Goal: Transaction & Acquisition: Purchase product/service

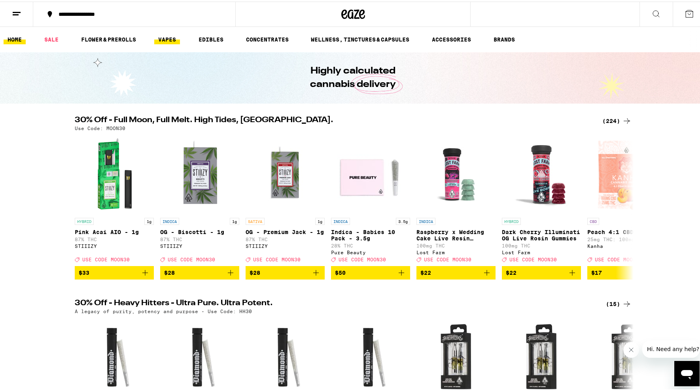
click at [157, 38] on link "VAPES" at bounding box center [167, 37] width 26 height 9
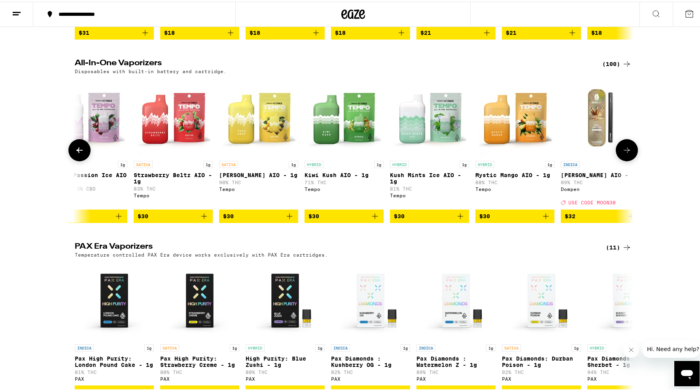
scroll to position [0, 3194]
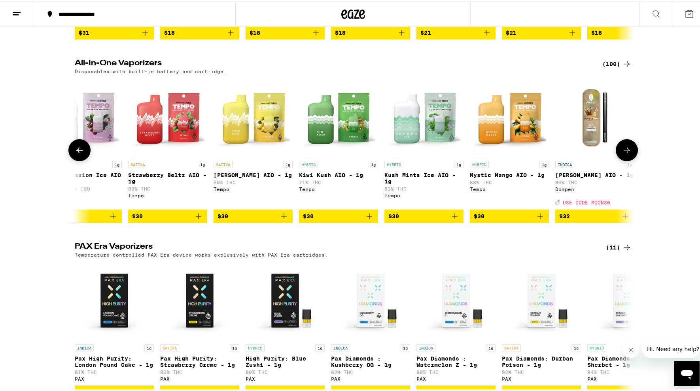
click at [502, 220] on span "$30" at bounding box center [509, 214] width 71 height 9
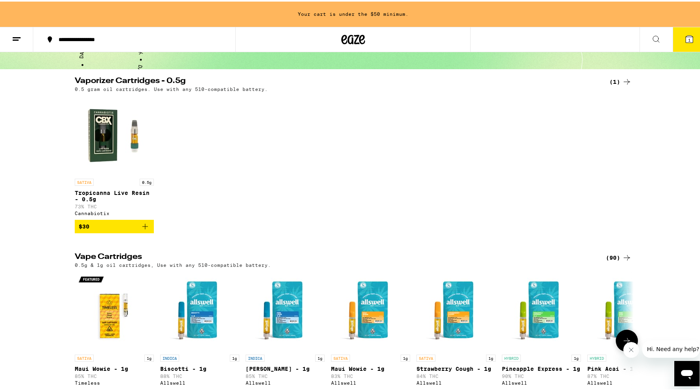
scroll to position [0, 0]
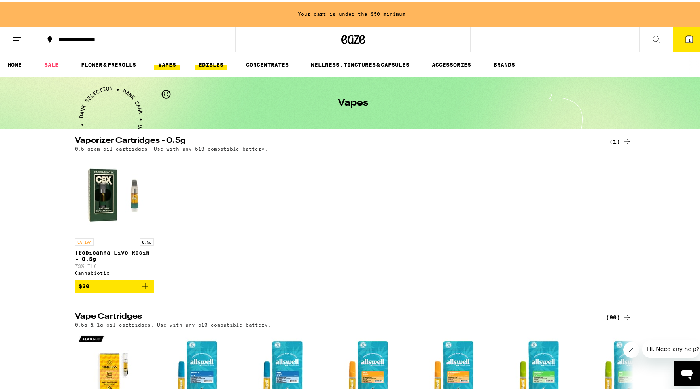
click at [208, 62] on link "EDIBLES" at bounding box center [211, 63] width 33 height 9
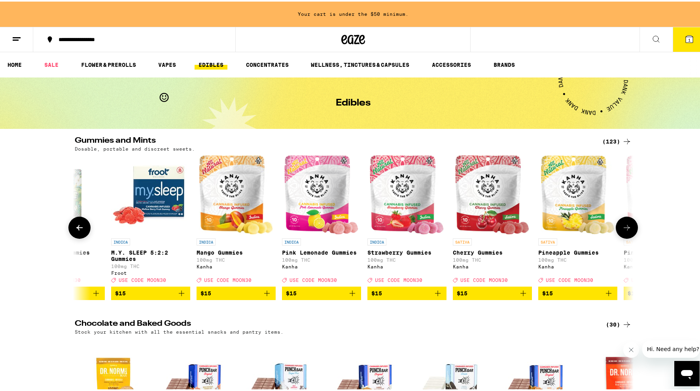
scroll to position [0, 2768]
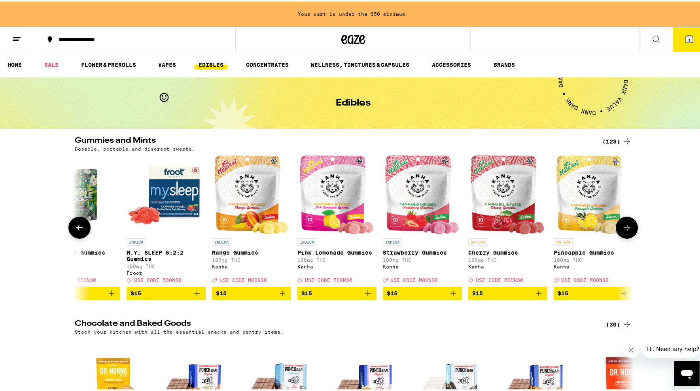
click at [333, 205] on img "Open page for Pink Lemonade Gummies from Kanha" at bounding box center [337, 193] width 74 height 79
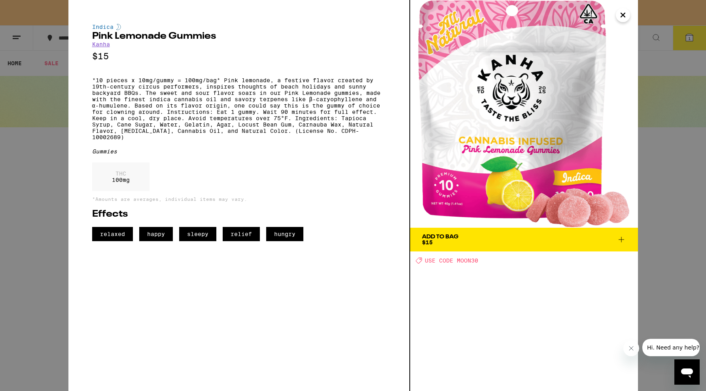
click at [37, 147] on div "Indica Pink Lemonade Gummies Kanha $15 *10 pieces x 10mg/gummy = 100mg/bag* Pin…" at bounding box center [353, 195] width 706 height 391
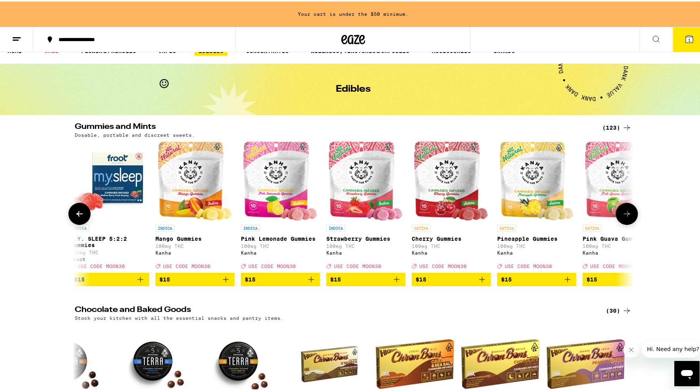
scroll to position [0, 2850]
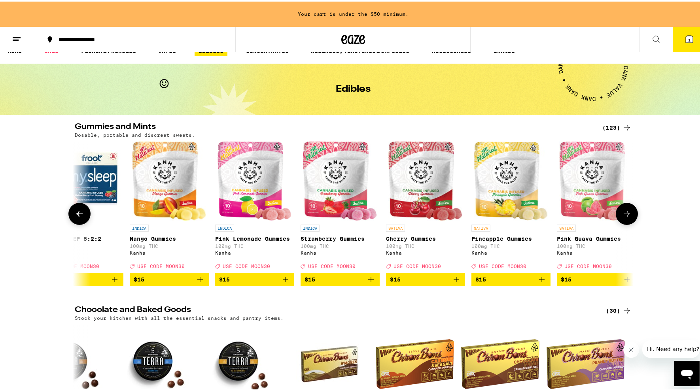
click at [199, 283] on icon "Add to bag" at bounding box center [199, 277] width 9 height 9
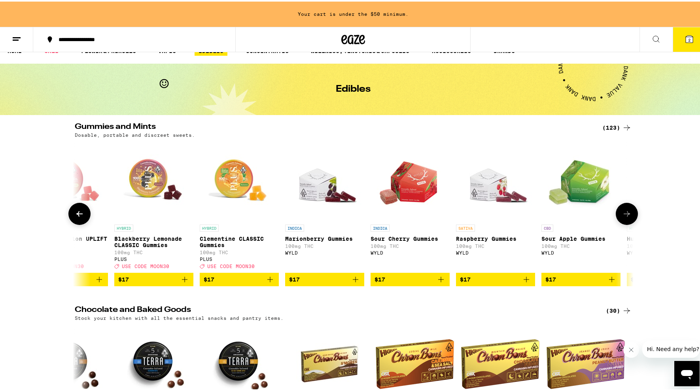
scroll to position [0, 3725]
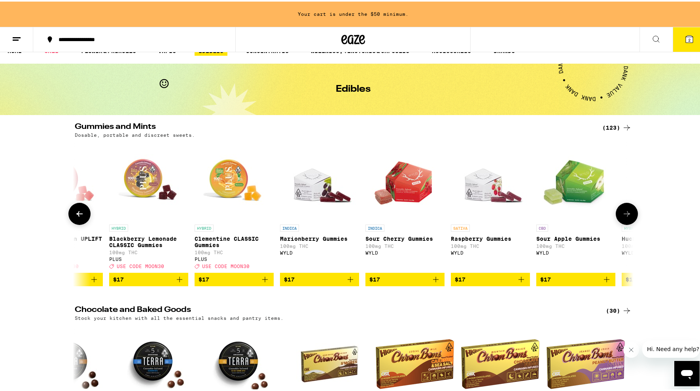
click at [434, 282] on icon "Add to bag" at bounding box center [435, 277] width 9 height 9
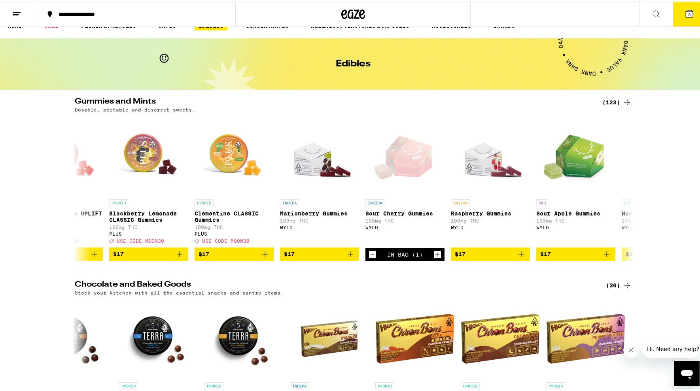
scroll to position [0, 0]
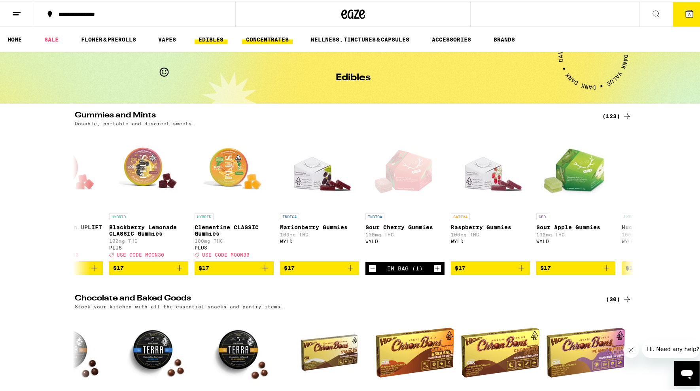
click at [254, 42] on link "CONCENTRATES" at bounding box center [267, 37] width 51 height 9
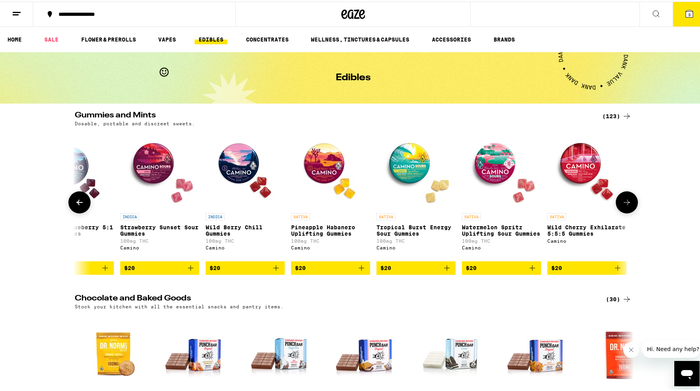
scroll to position [0, 5430]
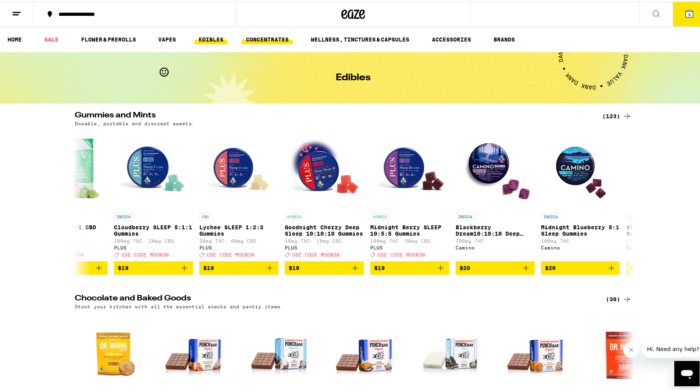
click at [282, 42] on link "CONCENTRATES" at bounding box center [267, 37] width 51 height 9
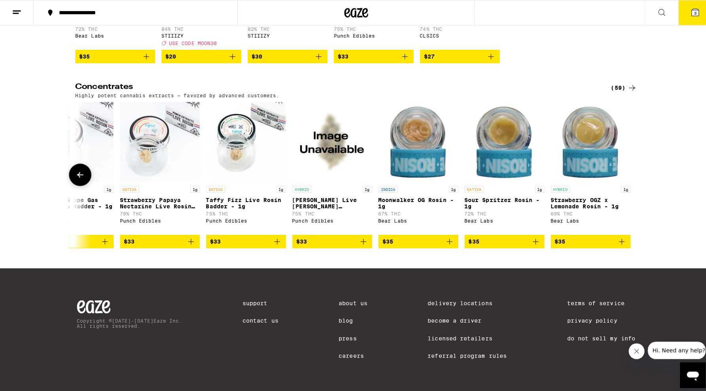
scroll to position [221, 0]
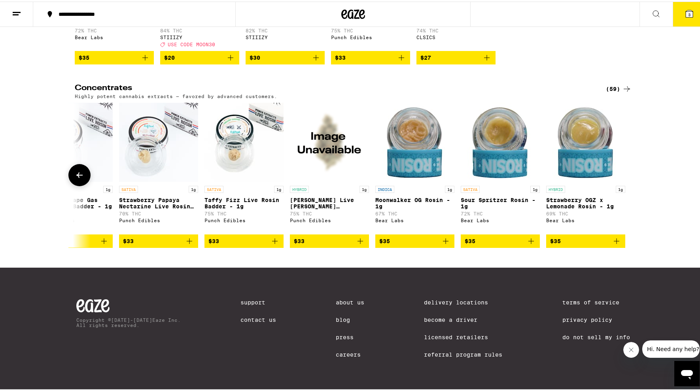
click at [618, 243] on icon "Add to bag" at bounding box center [616, 239] width 9 height 9
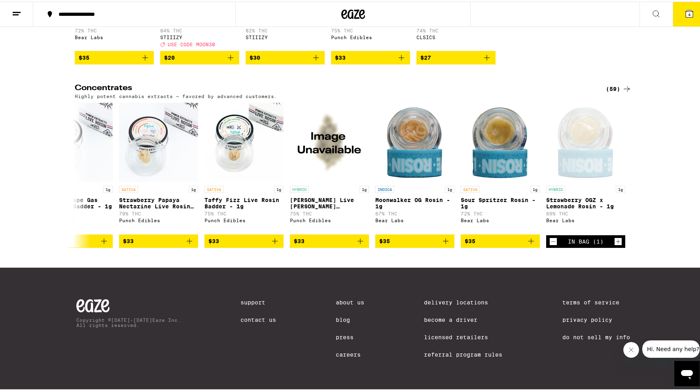
click at [688, 11] on span "4" at bounding box center [689, 13] width 2 height 5
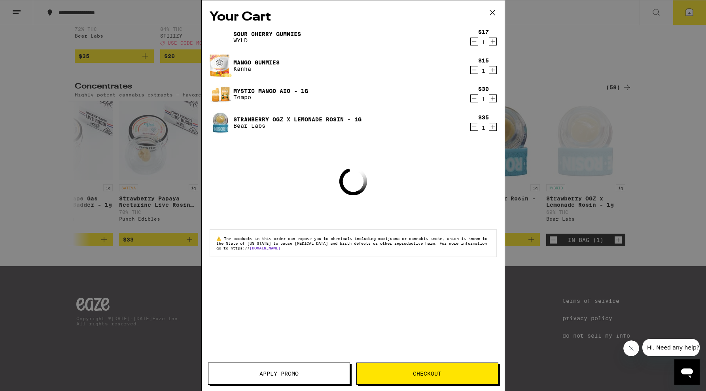
click at [417, 372] on span "Checkout" at bounding box center [427, 374] width 28 height 6
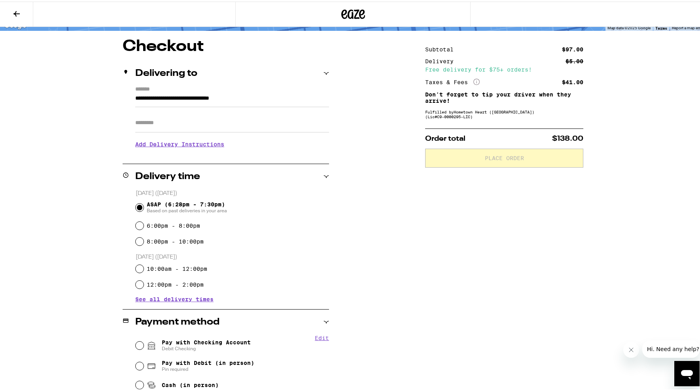
scroll to position [61, 0]
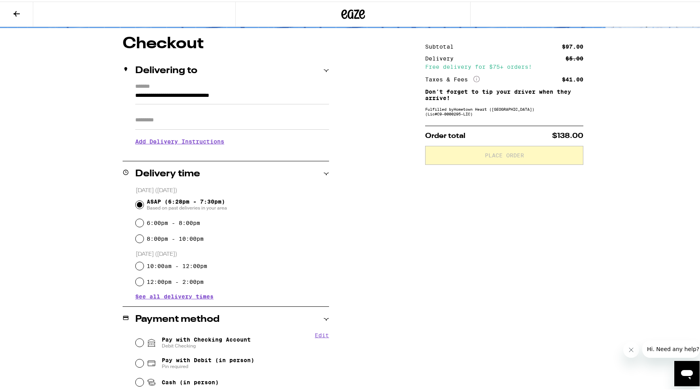
click at [253, 125] on input "Apt/Suite" at bounding box center [232, 118] width 194 height 19
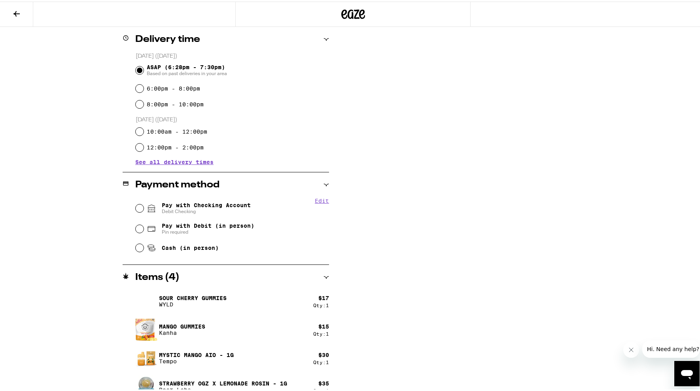
scroll to position [215, 0]
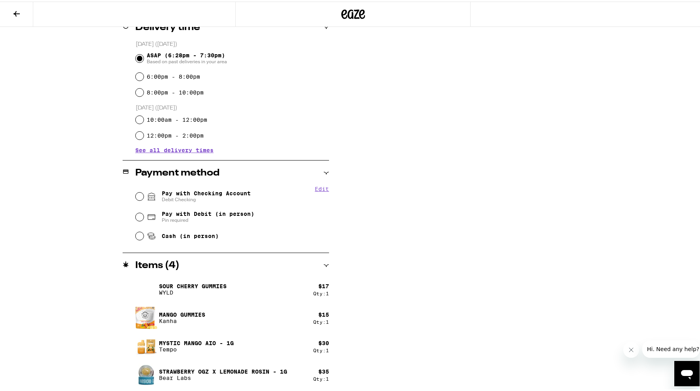
type input "**"
click at [136, 195] on input "Pay with Checking Account Debit Checking" at bounding box center [140, 195] width 8 height 8
radio input "true"
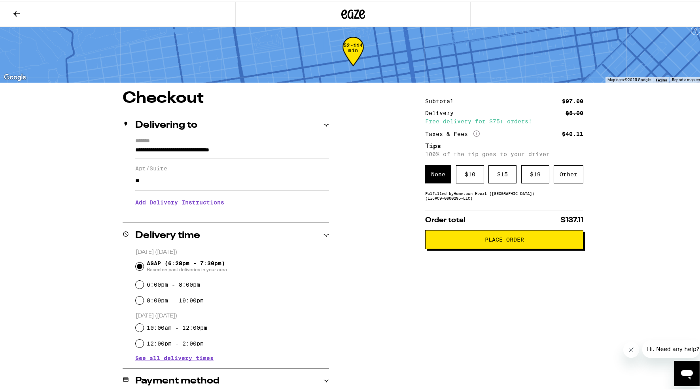
scroll to position [0, 0]
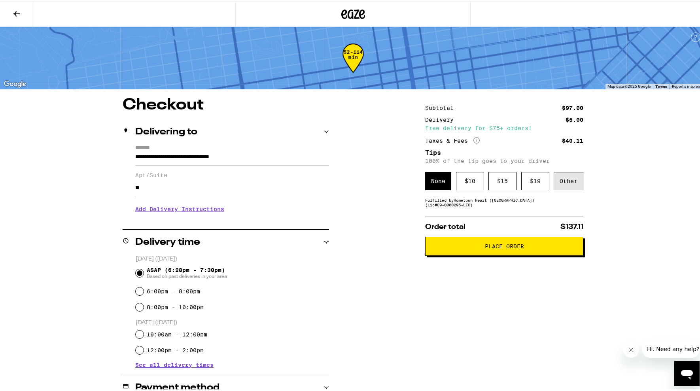
click at [577, 179] on div "Other" at bounding box center [569, 180] width 30 height 18
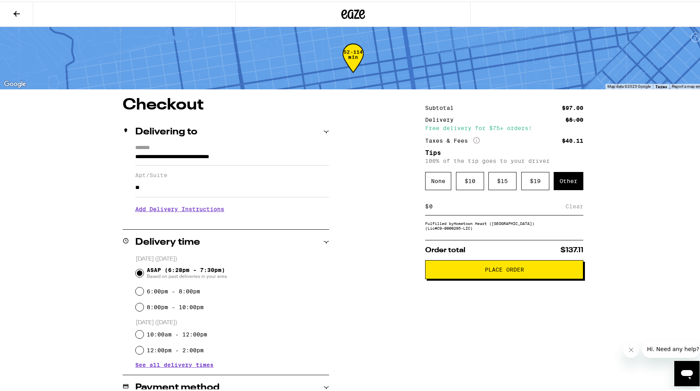
type input "2"
type input "3"
click at [469, 271] on span "Place Order" at bounding box center [504, 268] width 145 height 6
